Goal: Task Accomplishment & Management: Manage account settings

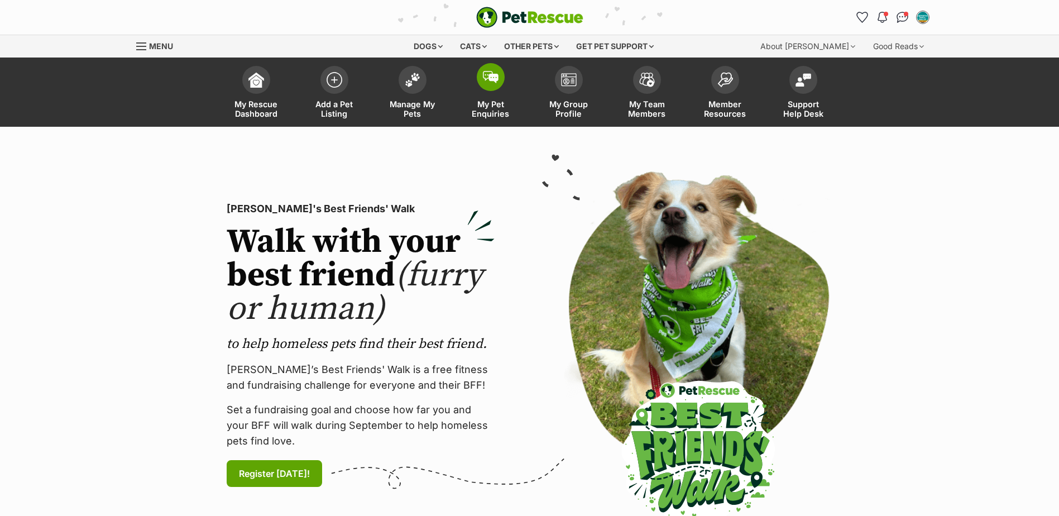
drag, startPoint x: 0, startPoint y: 0, endPoint x: 487, endPoint y: 119, distance: 501.2
click at [410, 98] on link "Manage My Pets" at bounding box center [412, 93] width 78 height 66
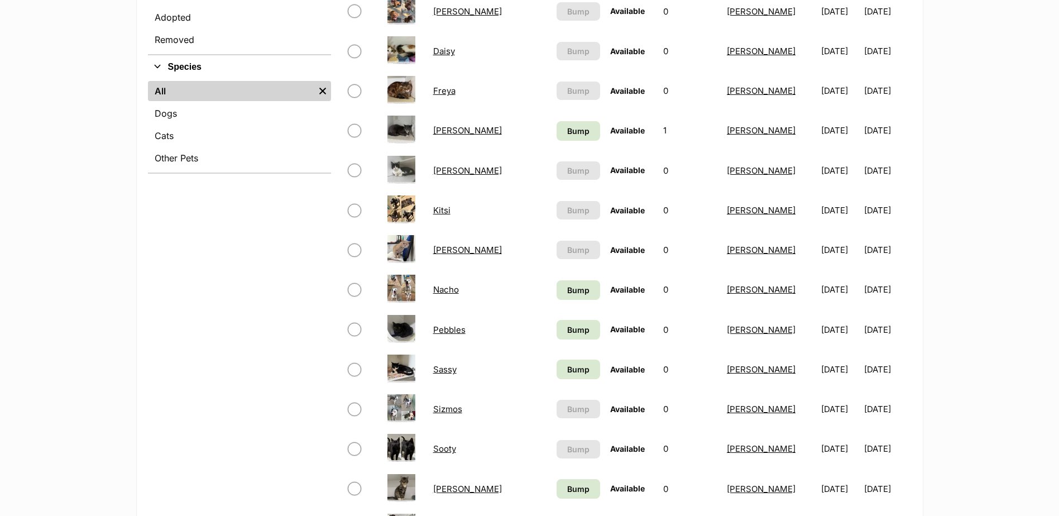
scroll to position [447, 0]
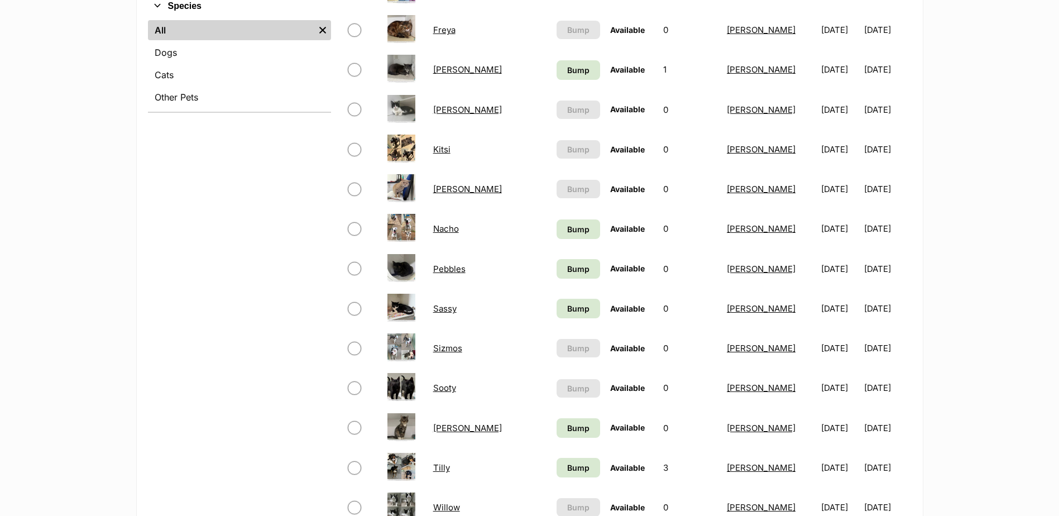
click at [440, 226] on link "Nacho" at bounding box center [446, 228] width 26 height 11
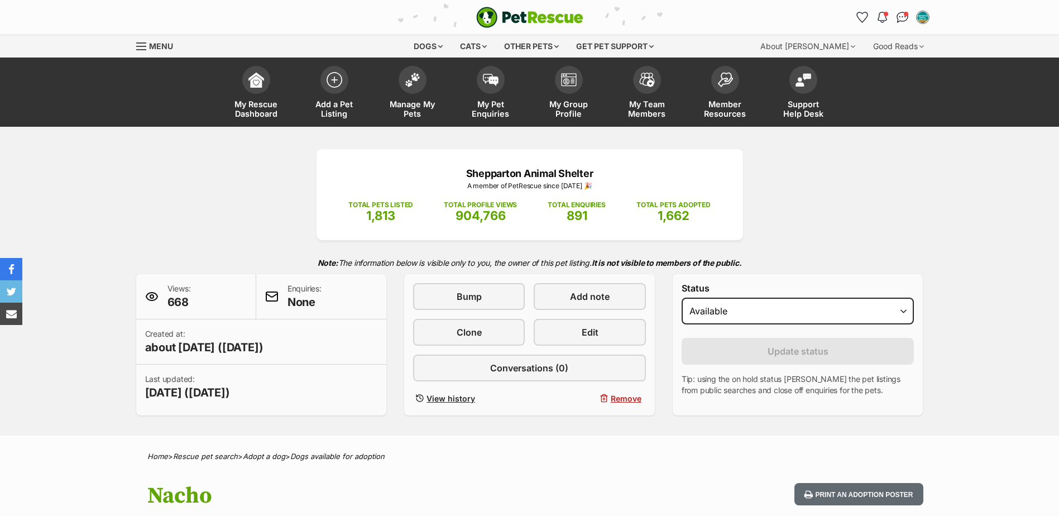
select select "rehomed"
click at [682, 298] on select "Draft Available On hold Adopted" at bounding box center [798, 311] width 233 height 27
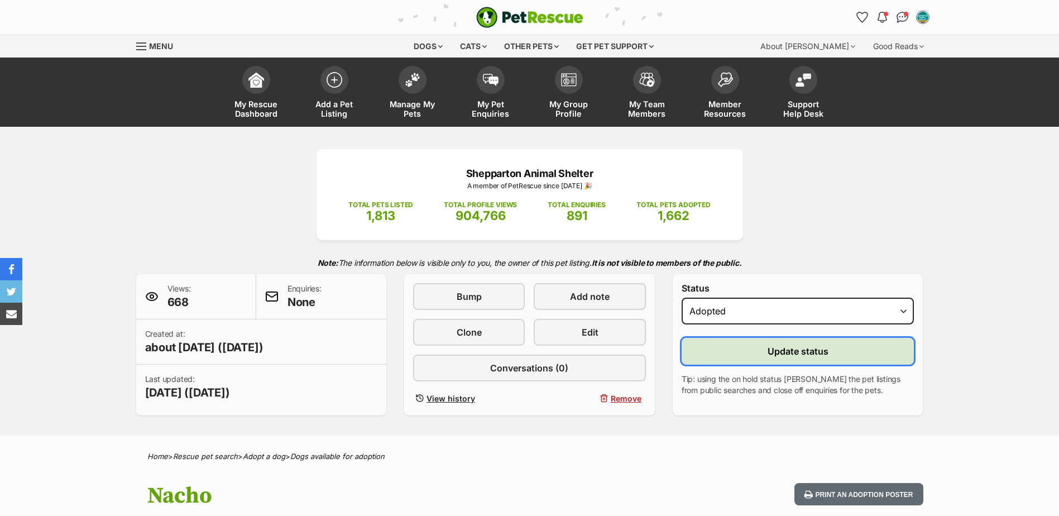
click at [722, 360] on button "Update status" at bounding box center [798, 351] width 233 height 27
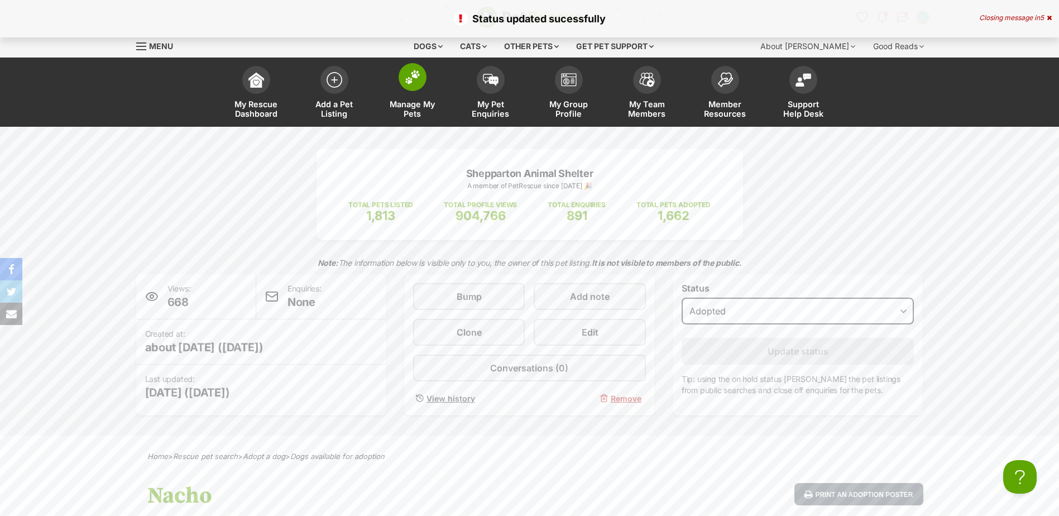
click at [418, 100] on span "Manage My Pets" at bounding box center [412, 108] width 50 height 19
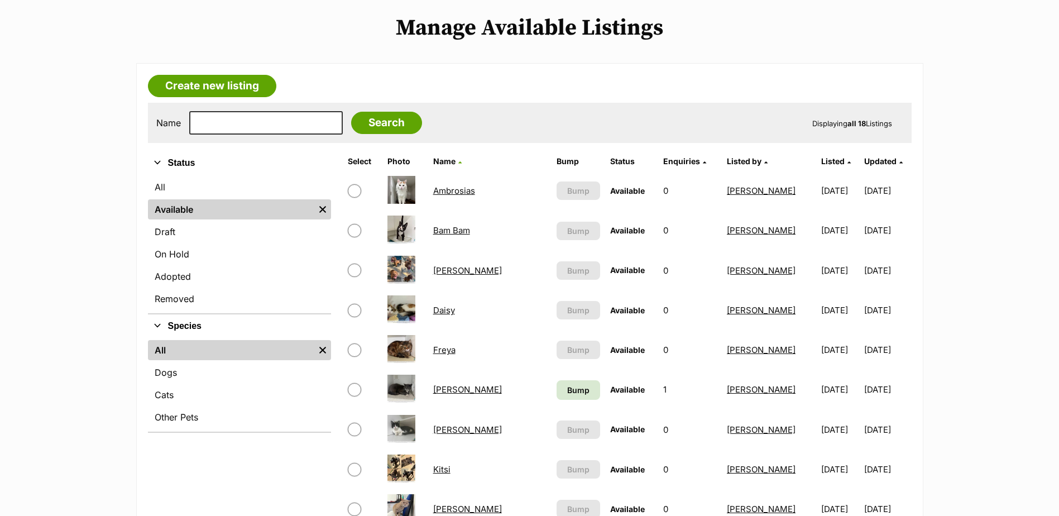
scroll to position [279, 0]
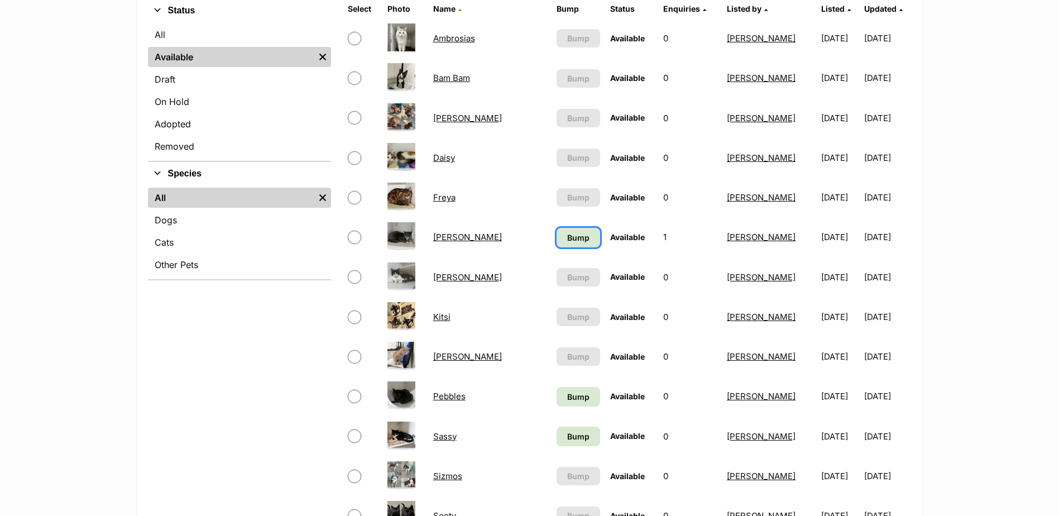
click at [567, 234] on span "Bump" at bounding box center [578, 238] width 22 height 12
click at [557, 405] on link "Bump" at bounding box center [579, 397] width 44 height 20
click at [567, 440] on span "Bump" at bounding box center [578, 436] width 22 height 12
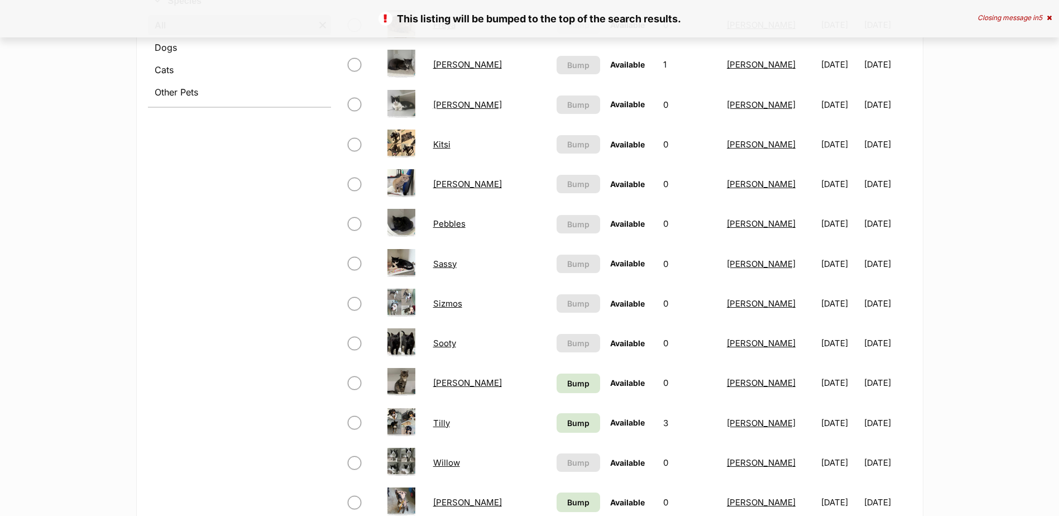
scroll to position [670, 0]
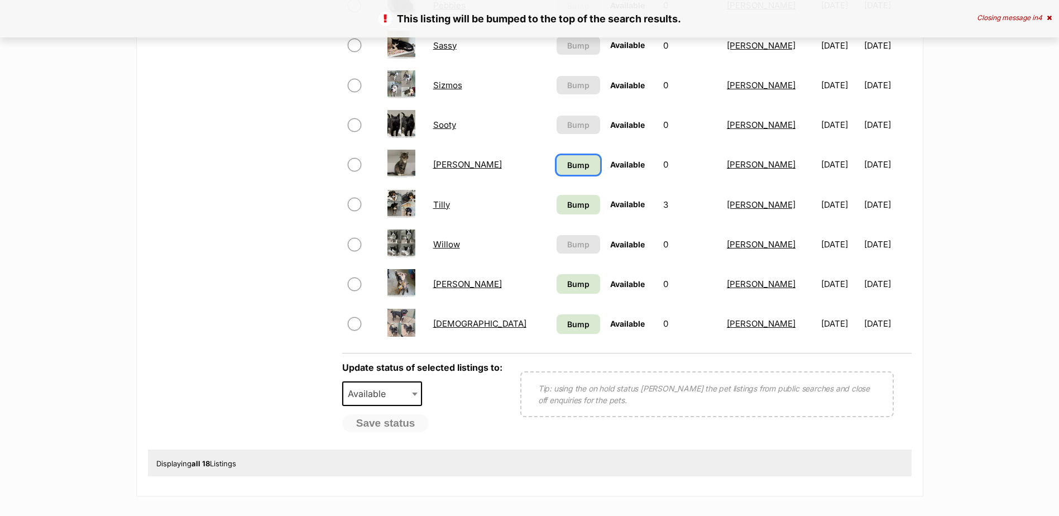
click at [567, 164] on span "Bump" at bounding box center [578, 165] width 22 height 12
click at [567, 200] on span "Bump" at bounding box center [578, 205] width 22 height 12
click at [567, 286] on span "Bump" at bounding box center [578, 284] width 22 height 12
click at [567, 322] on span "Bump" at bounding box center [578, 324] width 22 height 12
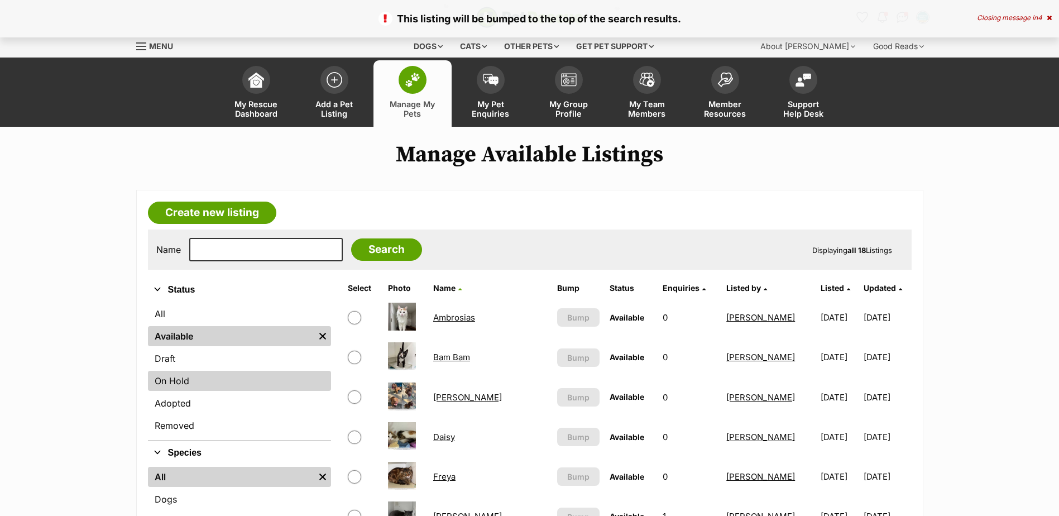
click at [181, 380] on link "On Hold" at bounding box center [239, 381] width 183 height 20
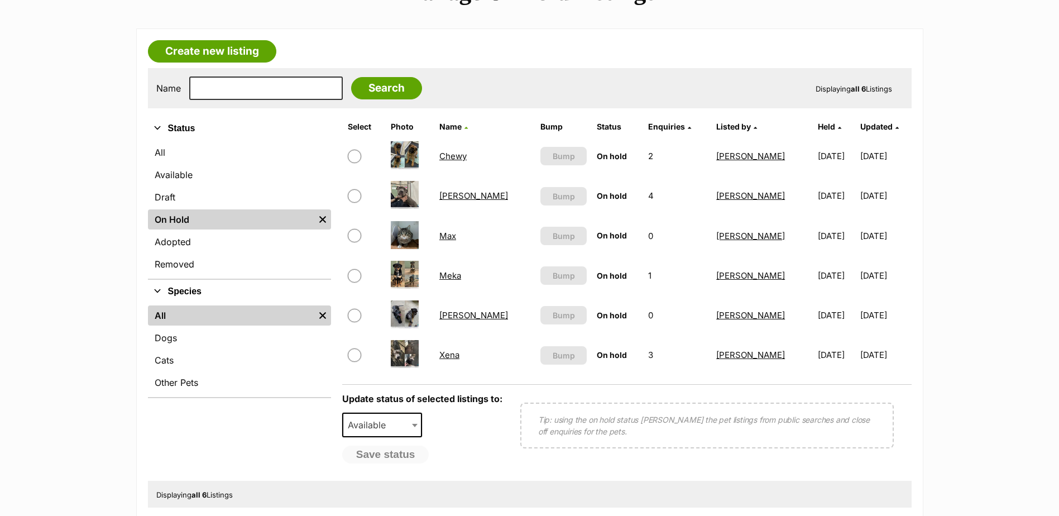
scroll to position [167, 0]
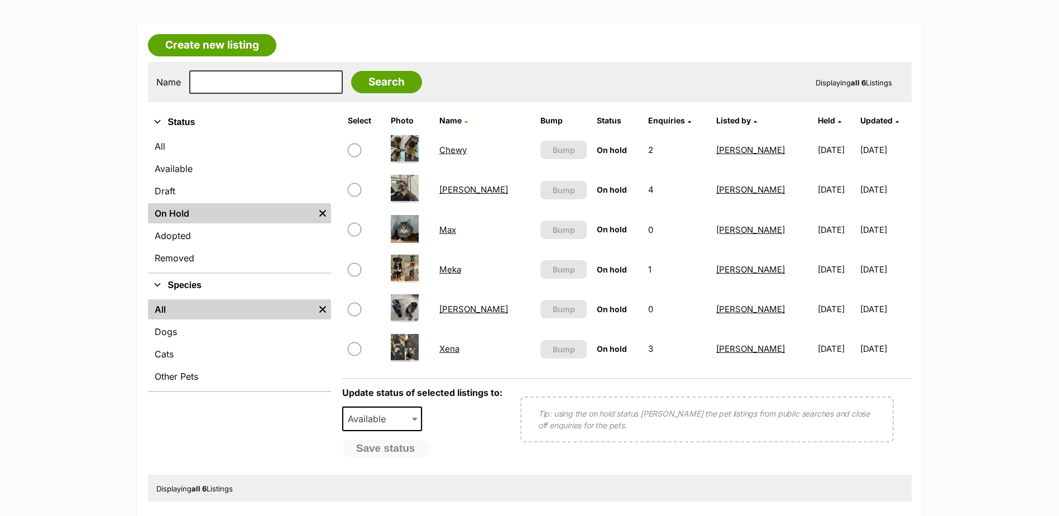
click at [450, 344] on link "Xena" at bounding box center [449, 348] width 20 height 11
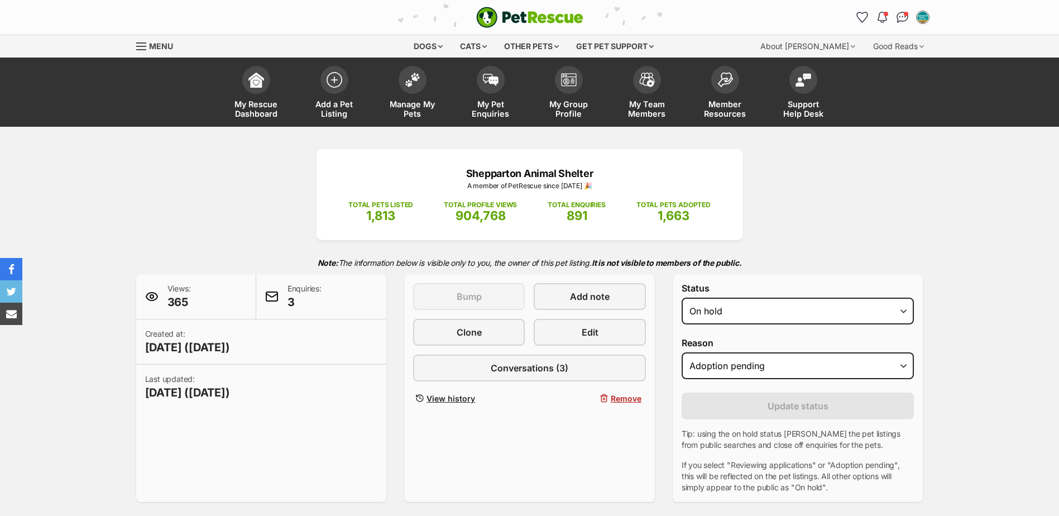
click at [782, 322] on select "Draft - not available as listing has enquires Available On hold Adopted" at bounding box center [798, 311] width 233 height 27
select select "rehomed"
click at [682, 298] on select "Draft - not available as listing has enquires Available On hold Adopted" at bounding box center [798, 311] width 233 height 27
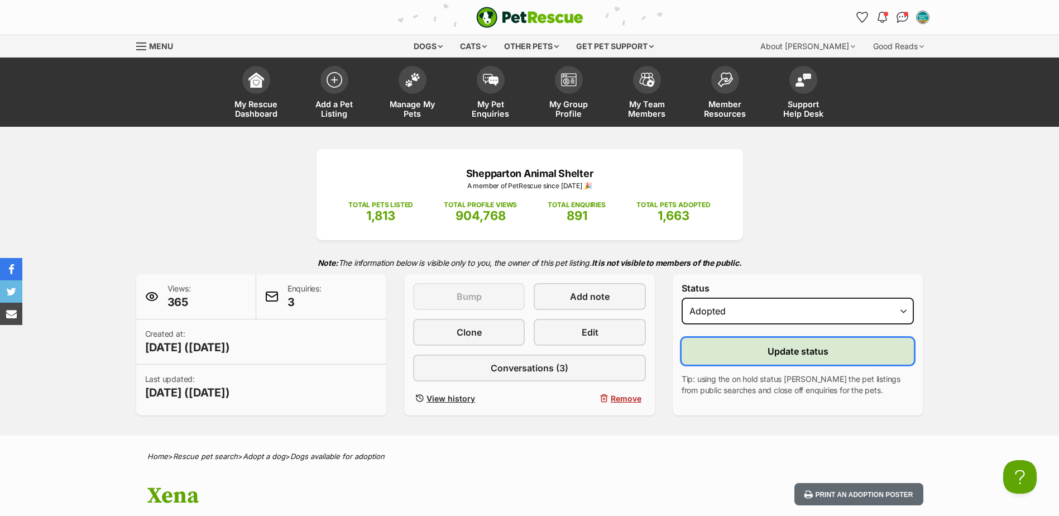
click at [747, 357] on button "Update status" at bounding box center [798, 351] width 233 height 27
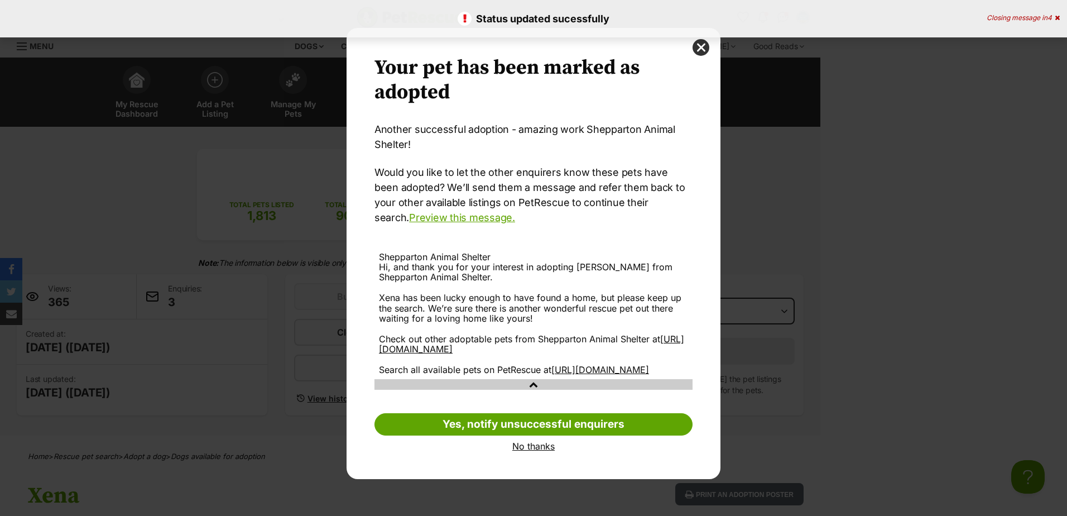
drag, startPoint x: 530, startPoint y: 453, endPoint x: 495, endPoint y: 382, distance: 78.9
click at [529, 451] on link "No thanks" at bounding box center [534, 446] width 318 height 10
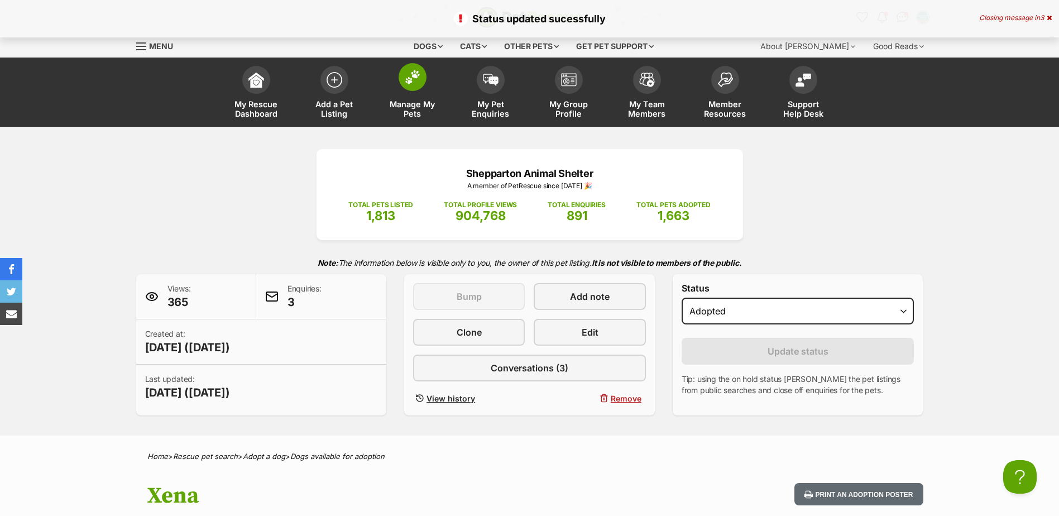
click at [408, 98] on link "Manage My Pets" at bounding box center [412, 93] width 78 height 66
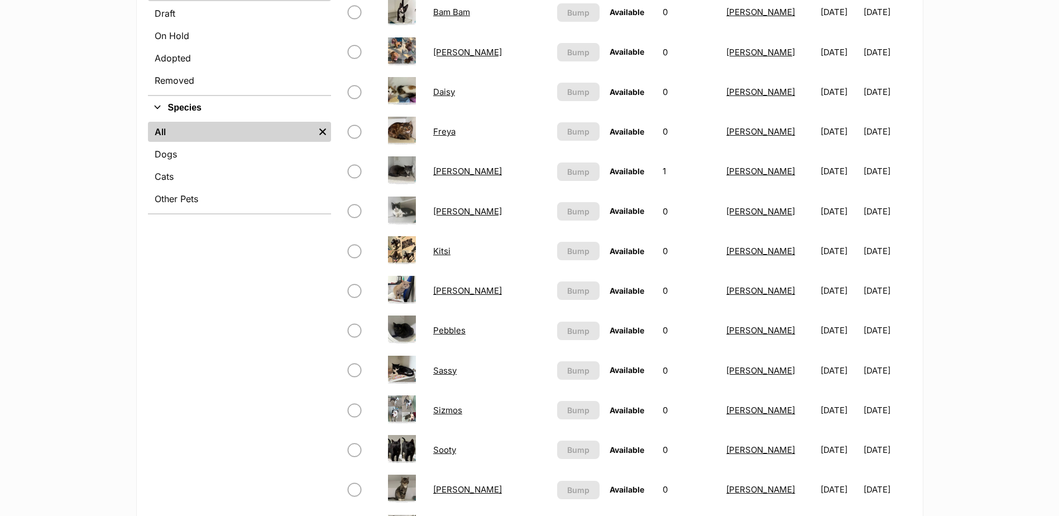
scroll to position [167, 0]
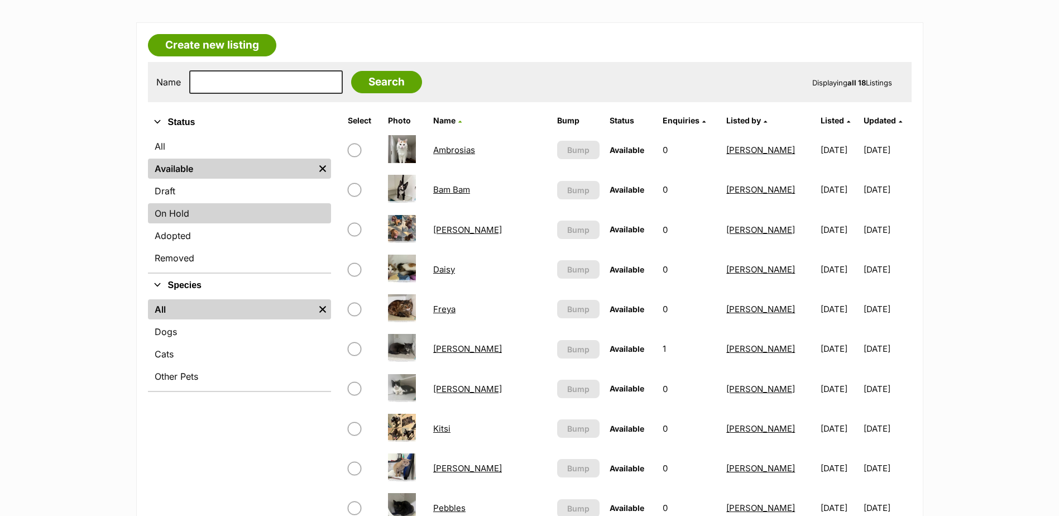
click at [198, 215] on link "On Hold" at bounding box center [239, 213] width 183 height 20
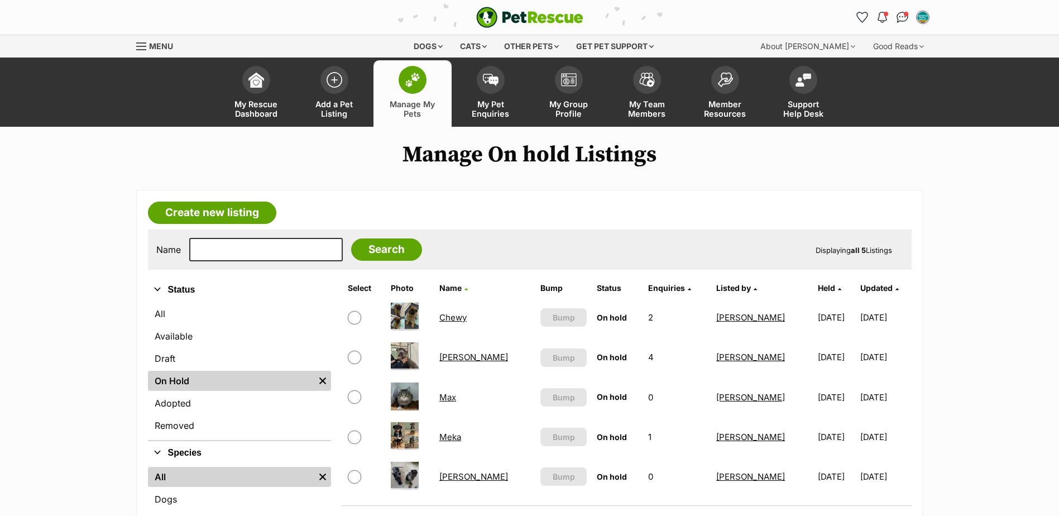
click at [455, 399] on link "Max" at bounding box center [447, 397] width 17 height 11
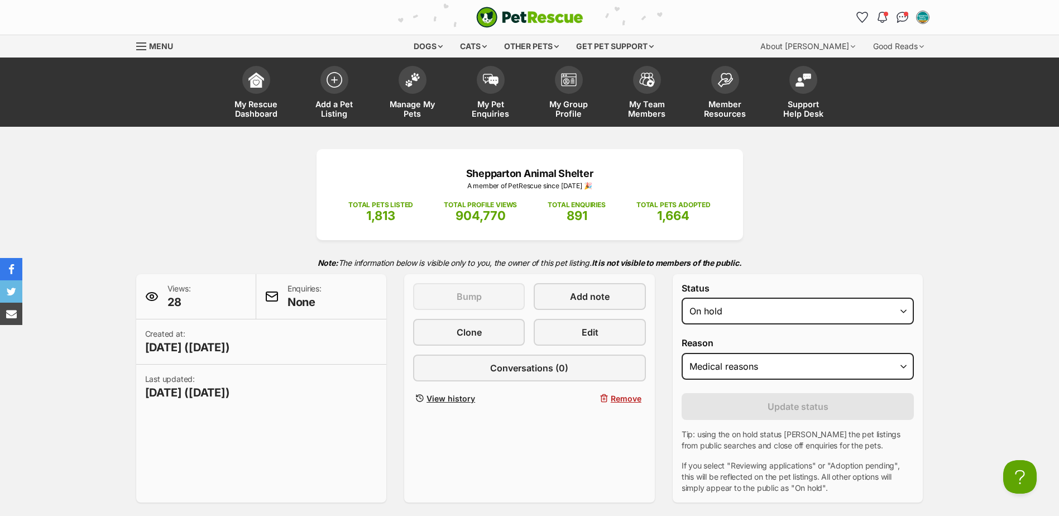
select select "active"
click at [682, 298] on select "Draft Available On hold Adopted" at bounding box center [798, 311] width 233 height 27
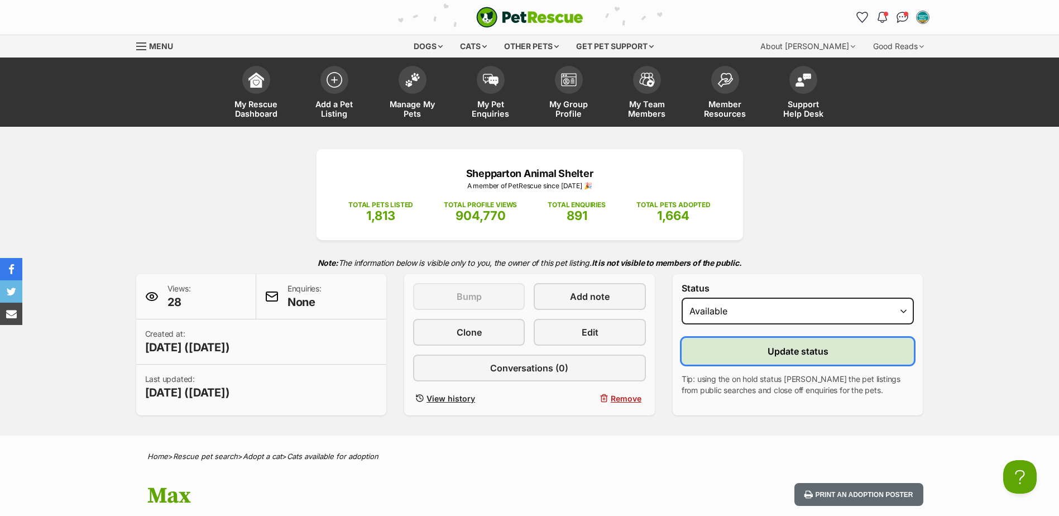
click at [728, 344] on button "Update status" at bounding box center [798, 351] width 233 height 27
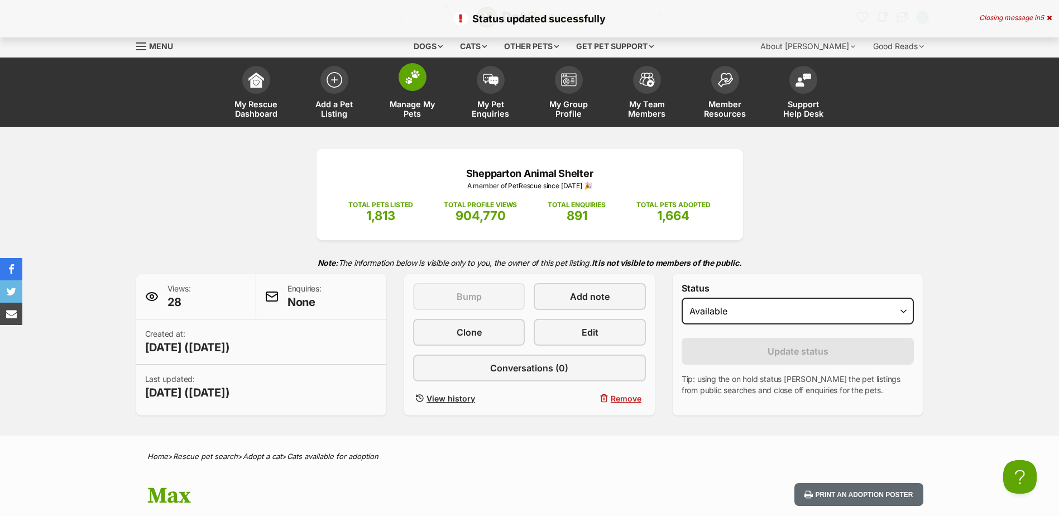
click at [390, 80] on link "Manage My Pets" at bounding box center [412, 93] width 78 height 66
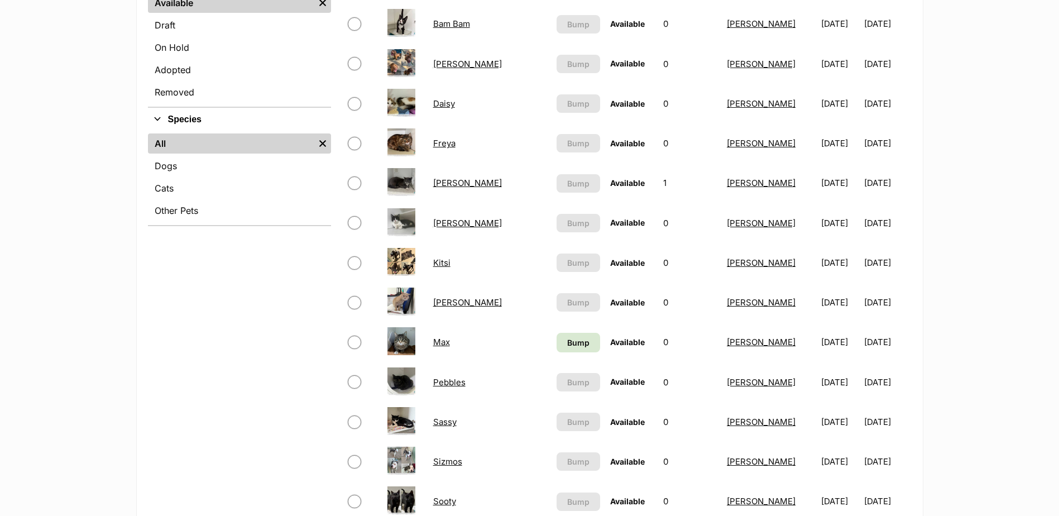
scroll to position [335, 0]
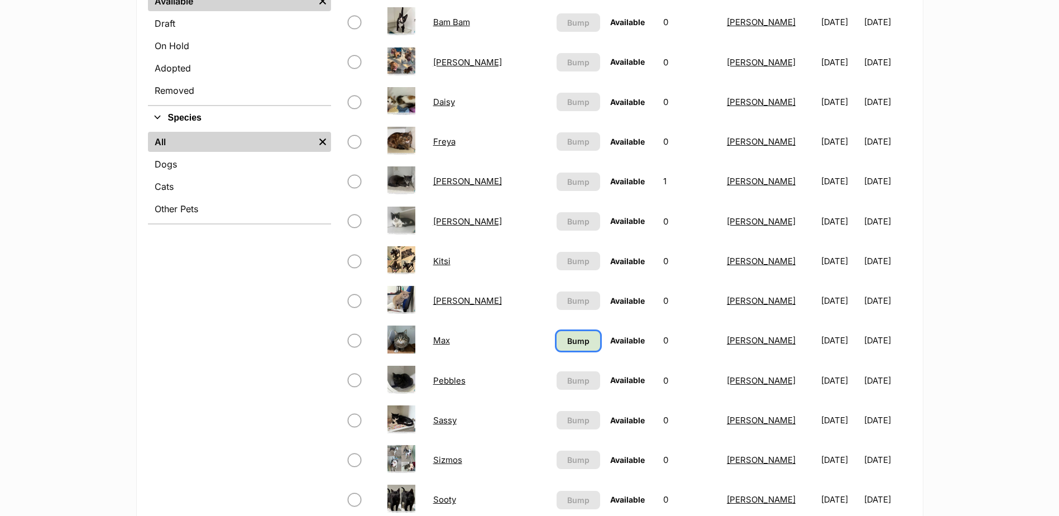
click at [567, 339] on span "Bump" at bounding box center [578, 341] width 22 height 12
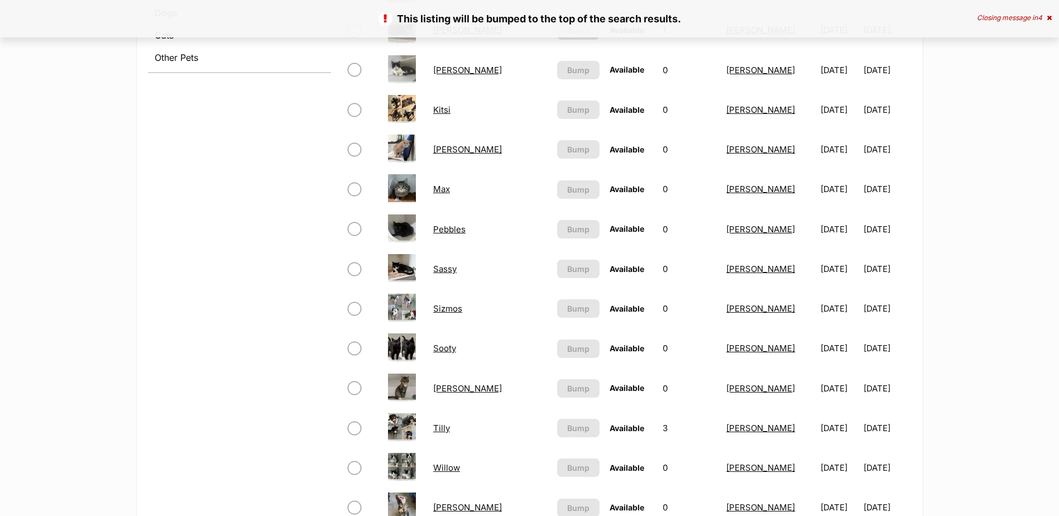
scroll to position [335, 0]
